Goal: Ask a question

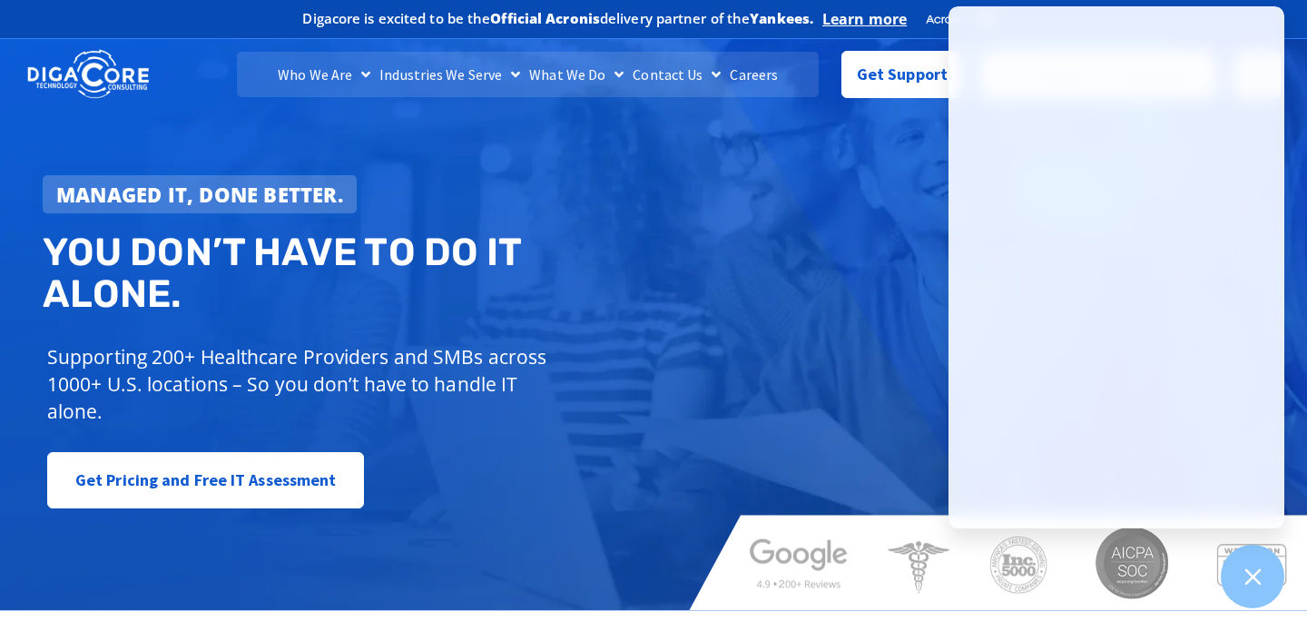
click at [796, 341] on div at bounding box center [983, 341] width 579 height 18
click at [886, 89] on link "Get Support" at bounding box center [902, 67] width 121 height 47
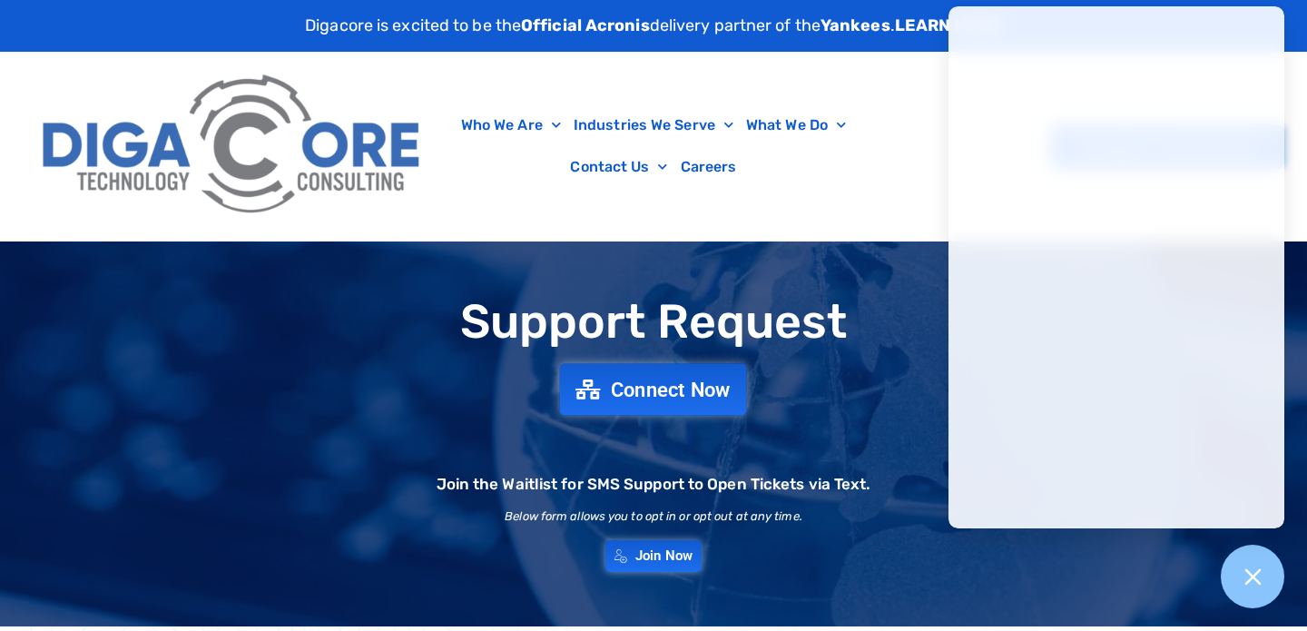
click at [660, 407] on link "Connect Now" at bounding box center [653, 390] width 187 height 52
